Goal: Complete application form

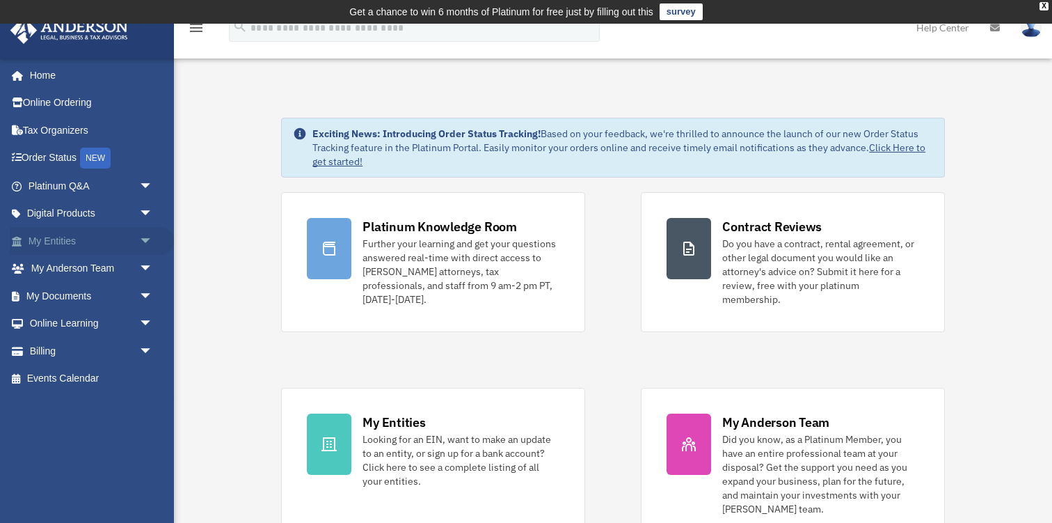
click at [141, 237] on span "arrow_drop_down" at bounding box center [153, 241] width 28 height 29
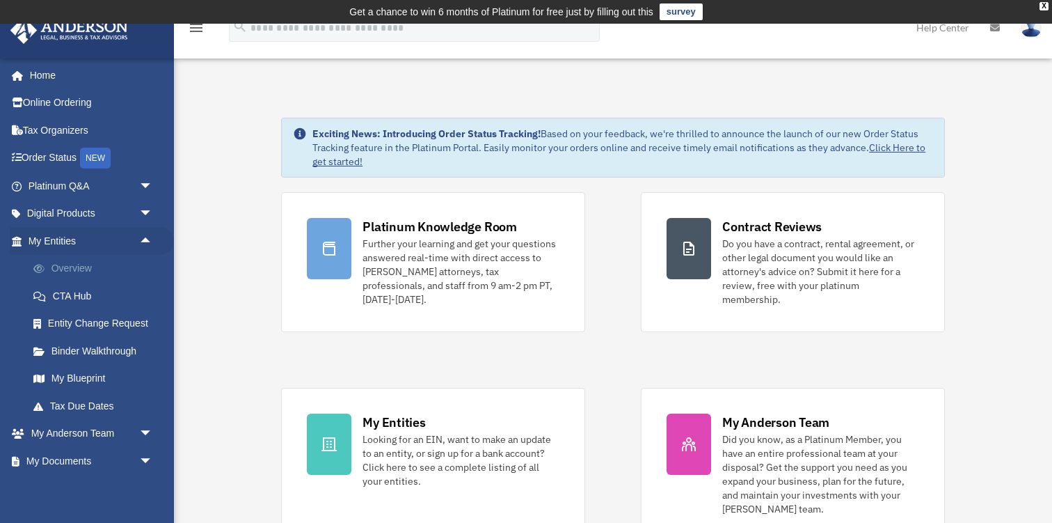
click at [96, 265] on link "Overview" at bounding box center [96, 269] width 155 height 28
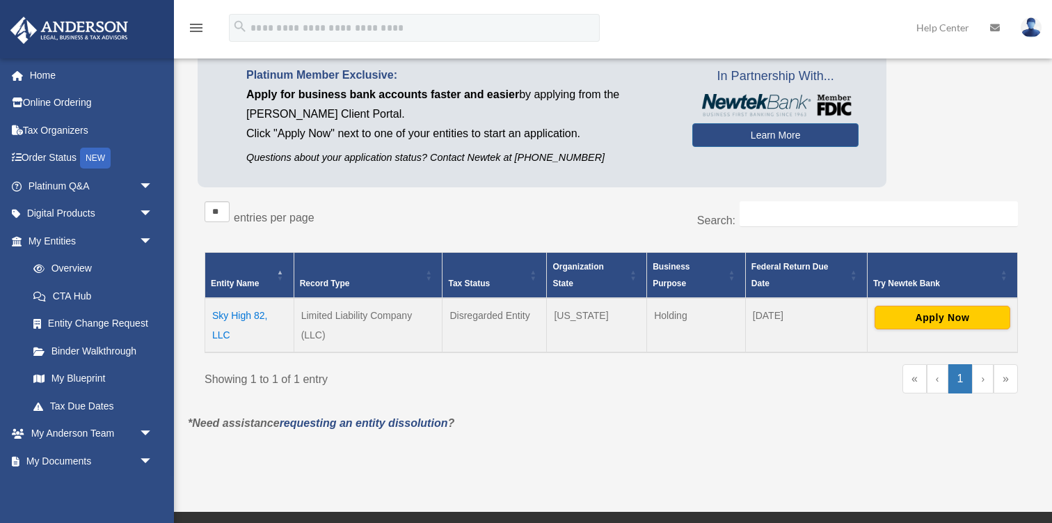
scroll to position [125, 0]
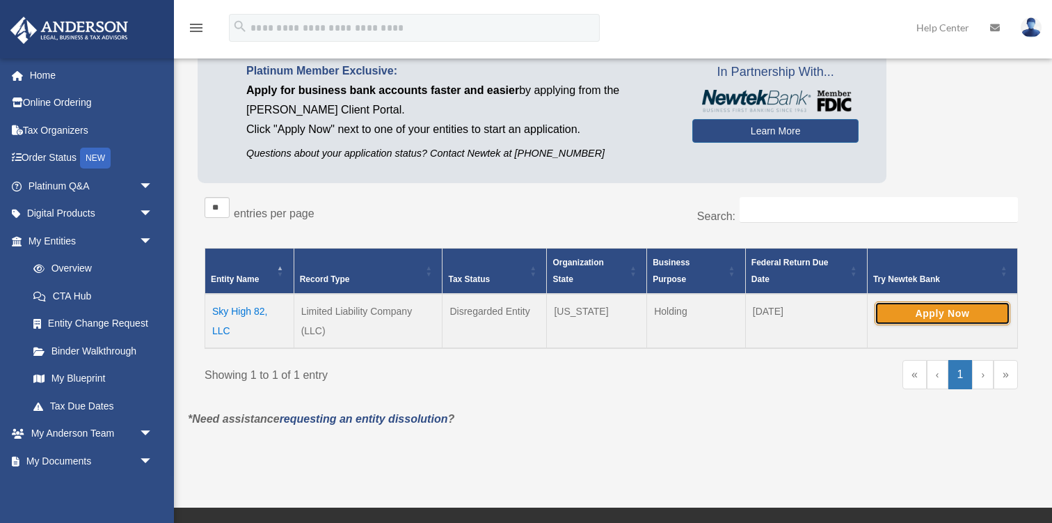
click at [899, 316] on button "Apply Now" at bounding box center [943, 313] width 136 height 24
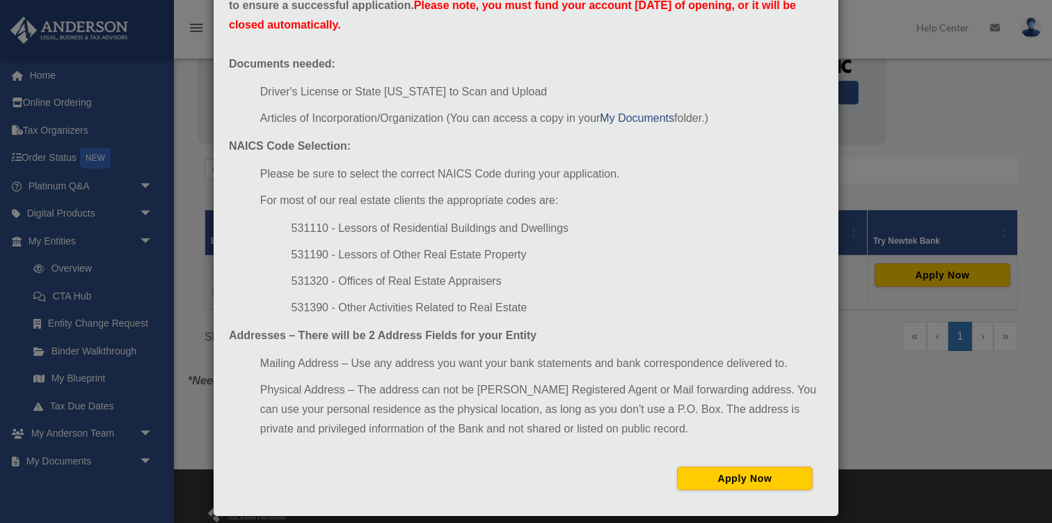
scroll to position [116, 0]
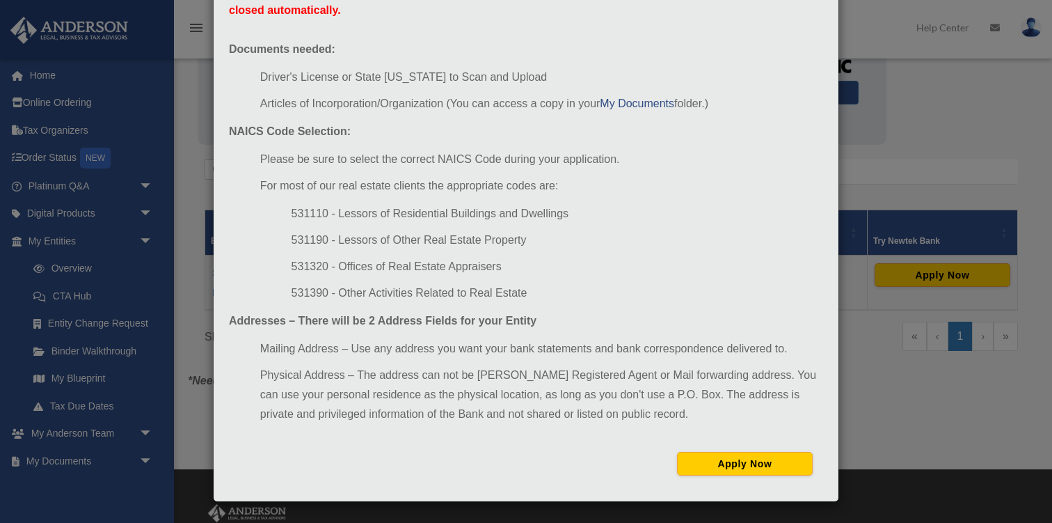
click at [889, 189] on div "Newtek Application Information × In preparation for setting up your Newtek Bank…" at bounding box center [526, 261] width 1052 height 523
